Goal: Information Seeking & Learning: Learn about a topic

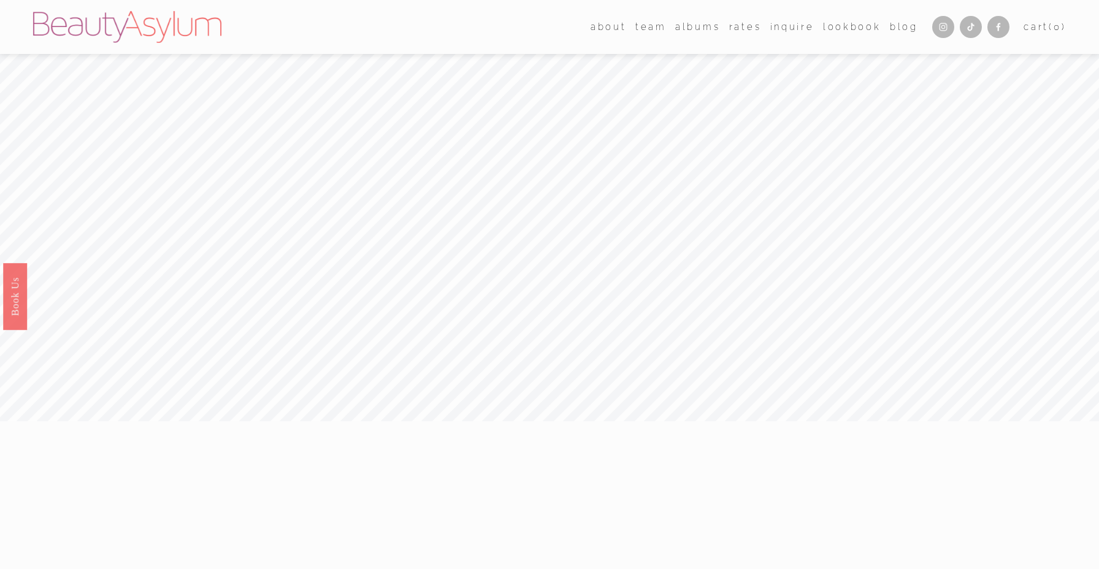
click at [743, 25] on link "Rates" at bounding box center [745, 27] width 32 height 18
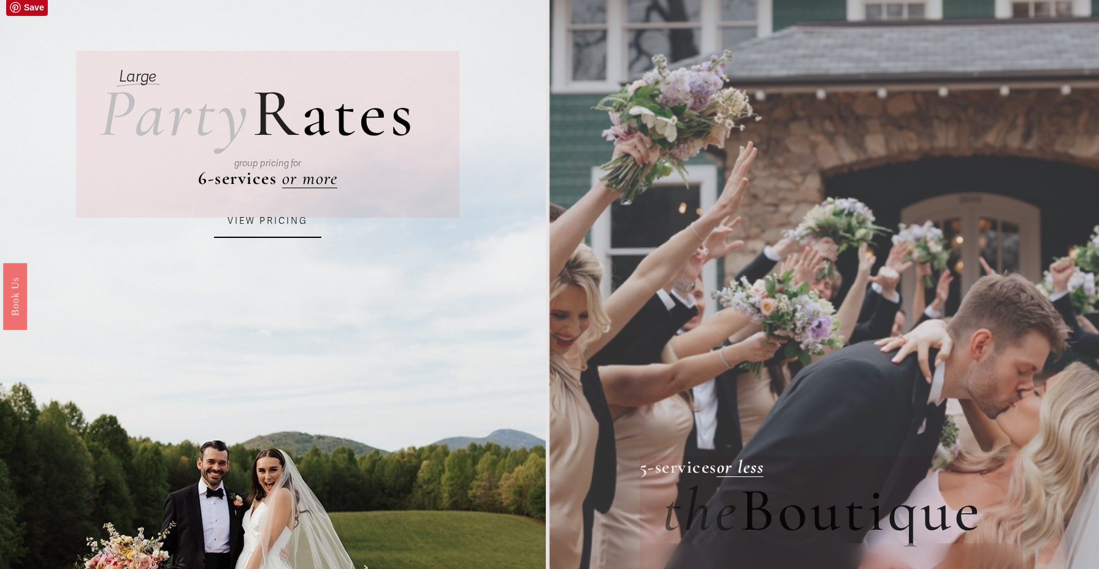
scroll to position [116, 0]
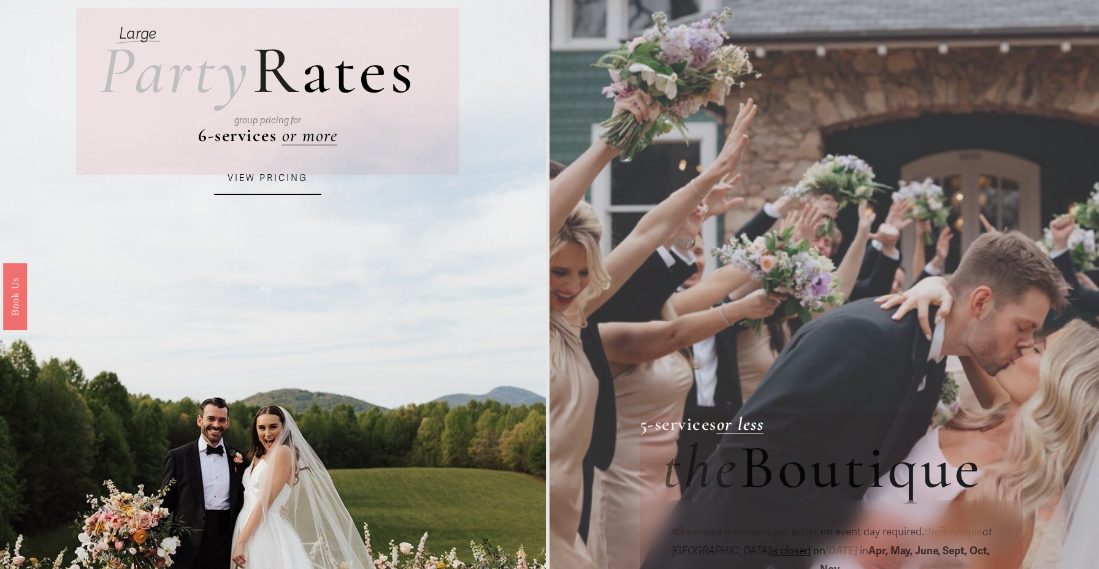
click at [283, 181] on link "VIEW PRICING" at bounding box center [267, 178] width 107 height 33
